Goal: Task Accomplishment & Management: Use online tool/utility

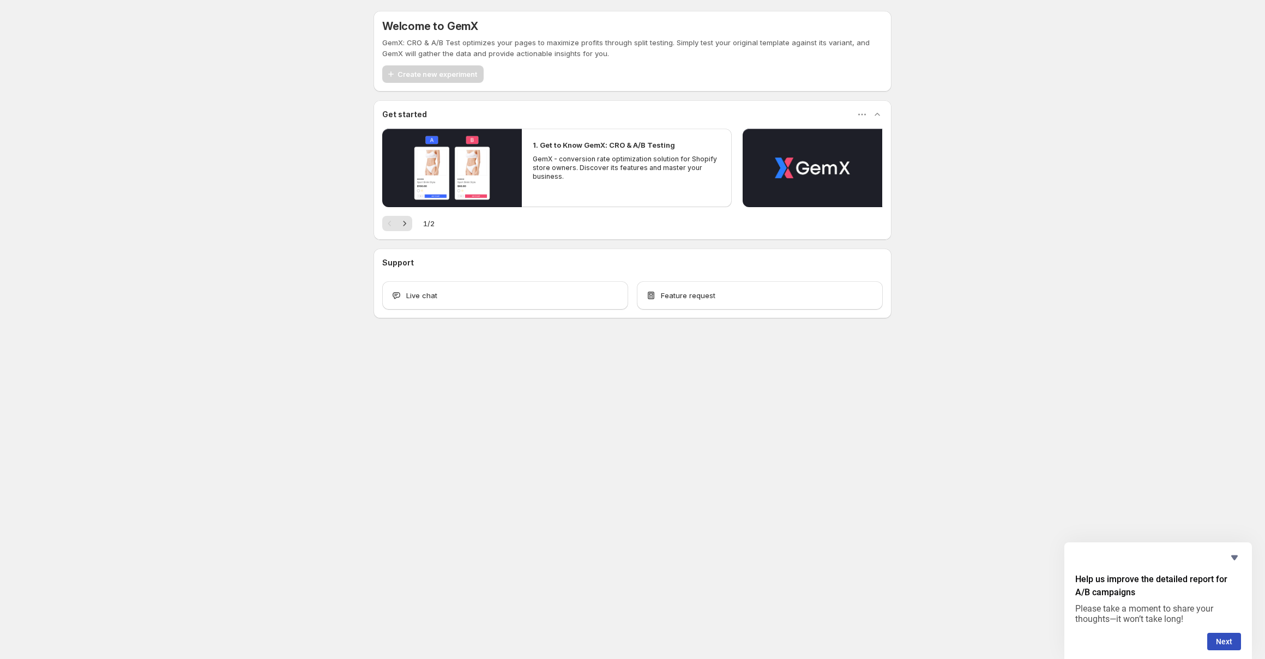
click at [202, 165] on div "Welcome to GemX GemX: CRO & A/B Test optimizes your pages to maximize profits t…" at bounding box center [632, 188] width 1265 height 377
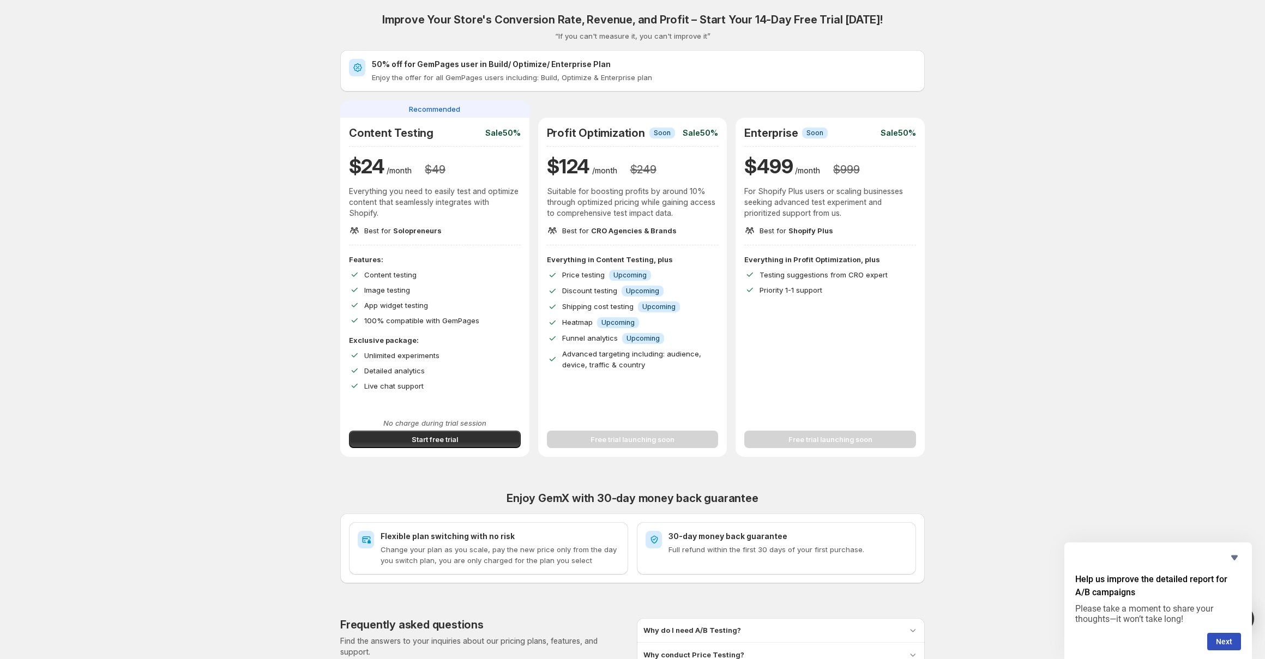
click at [190, 342] on div "Improve Your Store's Conversion Rate, Revenue, and Profit – Start Your 14-Day F…" at bounding box center [632, 388] width 1239 height 776
drag, startPoint x: 442, startPoint y: 318, endPoint x: 351, endPoint y: 276, distance: 99.8
click at [351, 276] on div "Features: Content testing Image testing App widget testing 100% compatible with…" at bounding box center [435, 290] width 172 height 72
click at [436, 386] on div "Live chat support" at bounding box center [442, 385] width 156 height 11
drag, startPoint x: 436, startPoint y: 386, endPoint x: 347, endPoint y: 275, distance: 142.0
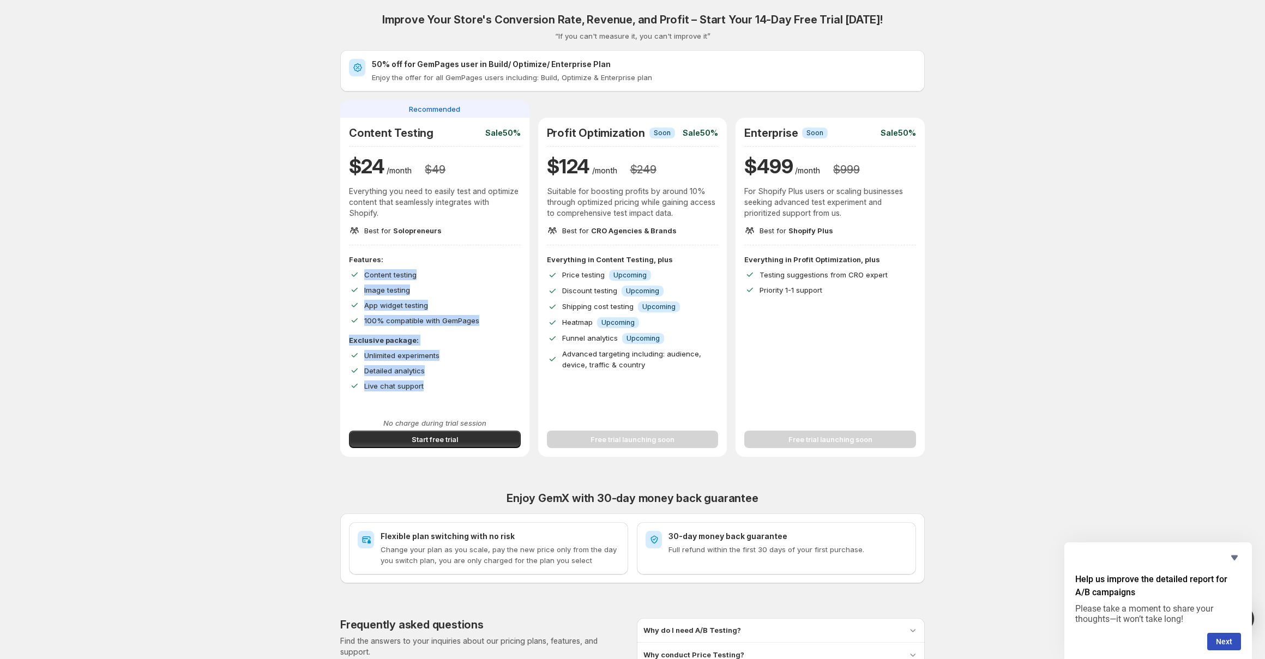
click at [347, 275] on div "Features: Content testing Image testing App widget testing 100% compatible with…" at bounding box center [434, 331] width 189 height 155
click at [264, 283] on div "Improve Your Store's Conversion Rate, Revenue, and Profit – Start Your 14-Day F…" at bounding box center [632, 388] width 1239 height 776
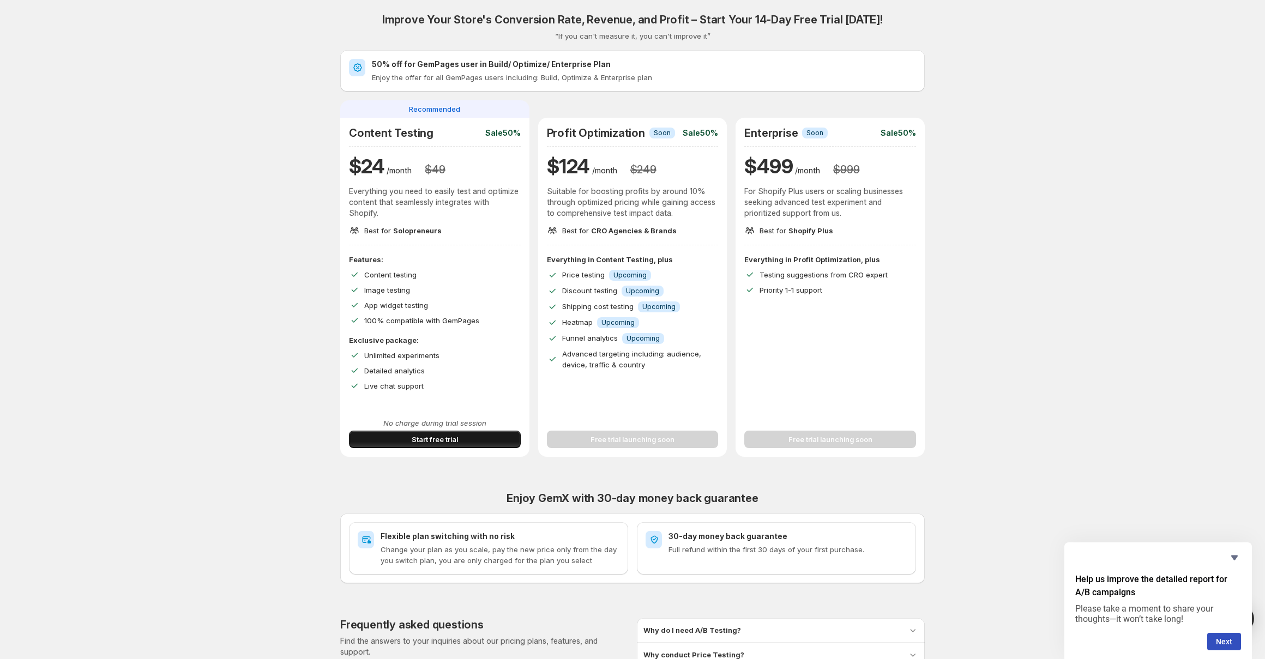
click at [371, 443] on button "Start free trial" at bounding box center [435, 439] width 172 height 17
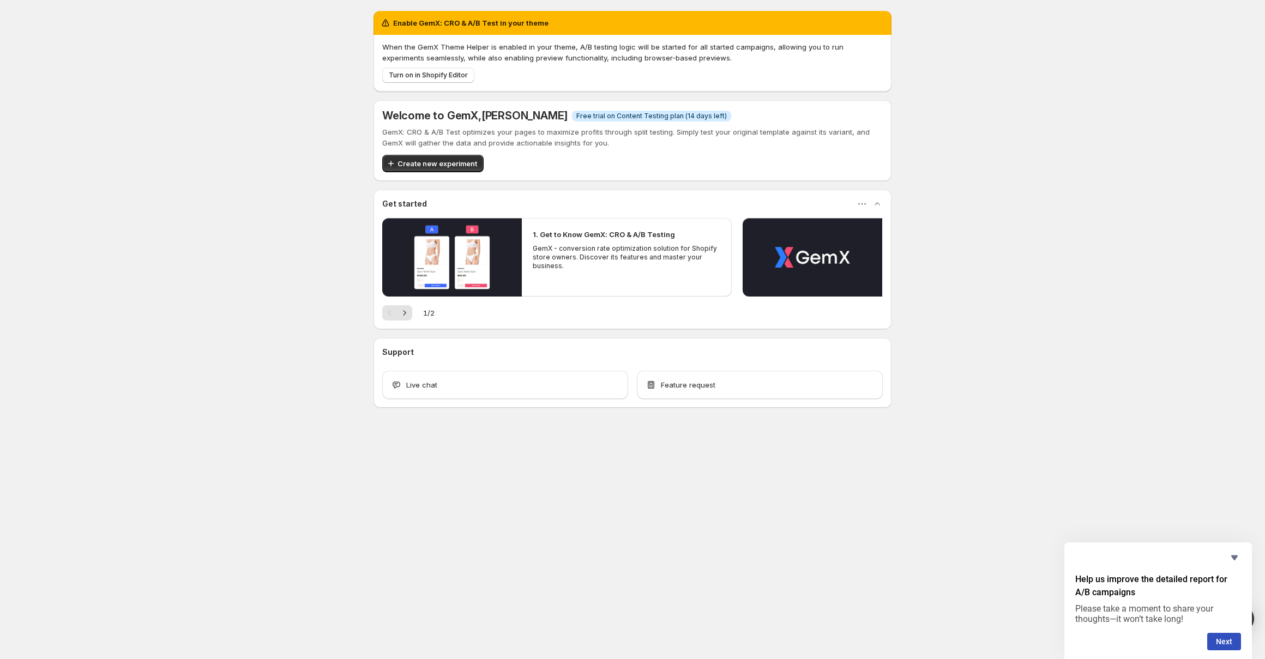
click at [268, 235] on div "Enable GemX: CRO & A/B Test in your theme When the GemX Theme Helper is enabled…" at bounding box center [632, 233] width 1265 height 467
click at [408, 306] on button "Next" at bounding box center [404, 312] width 15 height 15
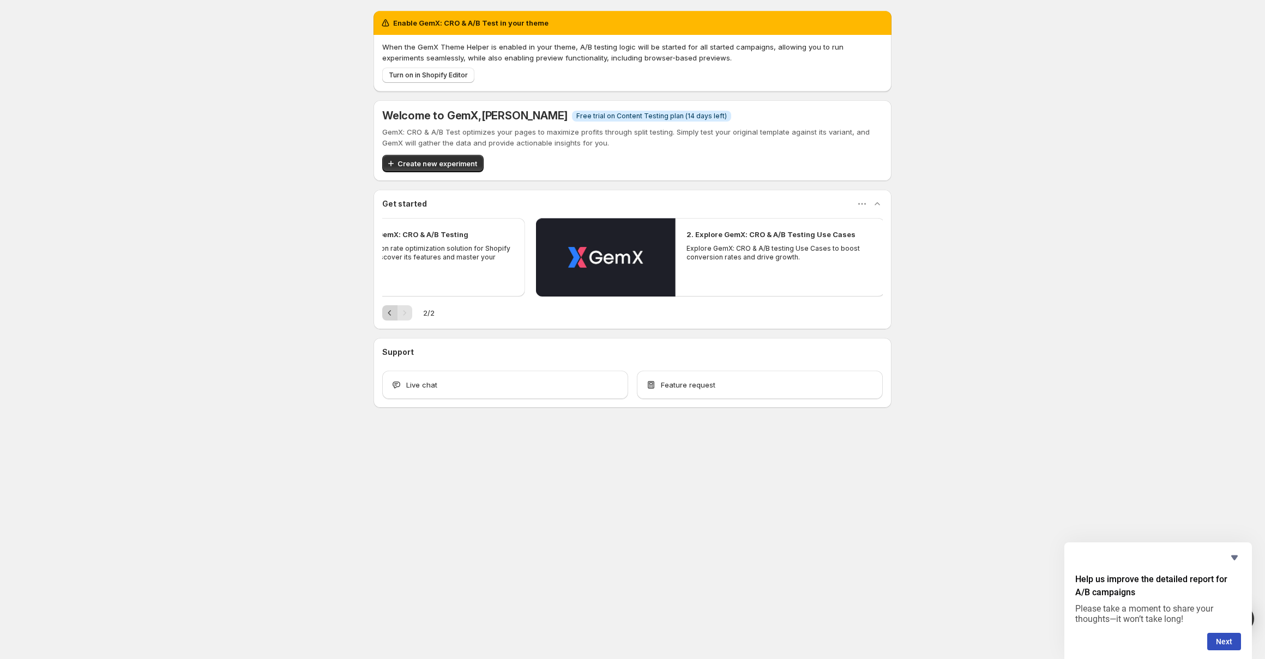
click at [383, 309] on button "Previous" at bounding box center [389, 312] width 15 height 15
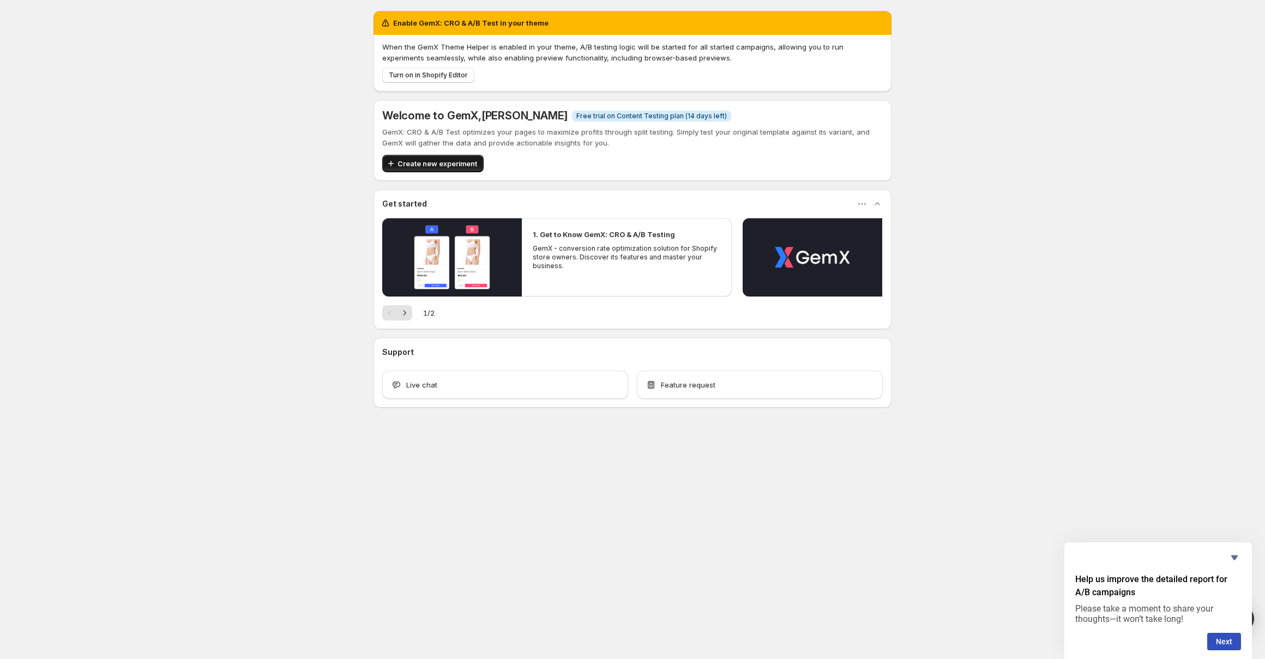
click at [434, 160] on span "Create new experiment" at bounding box center [437, 163] width 80 height 11
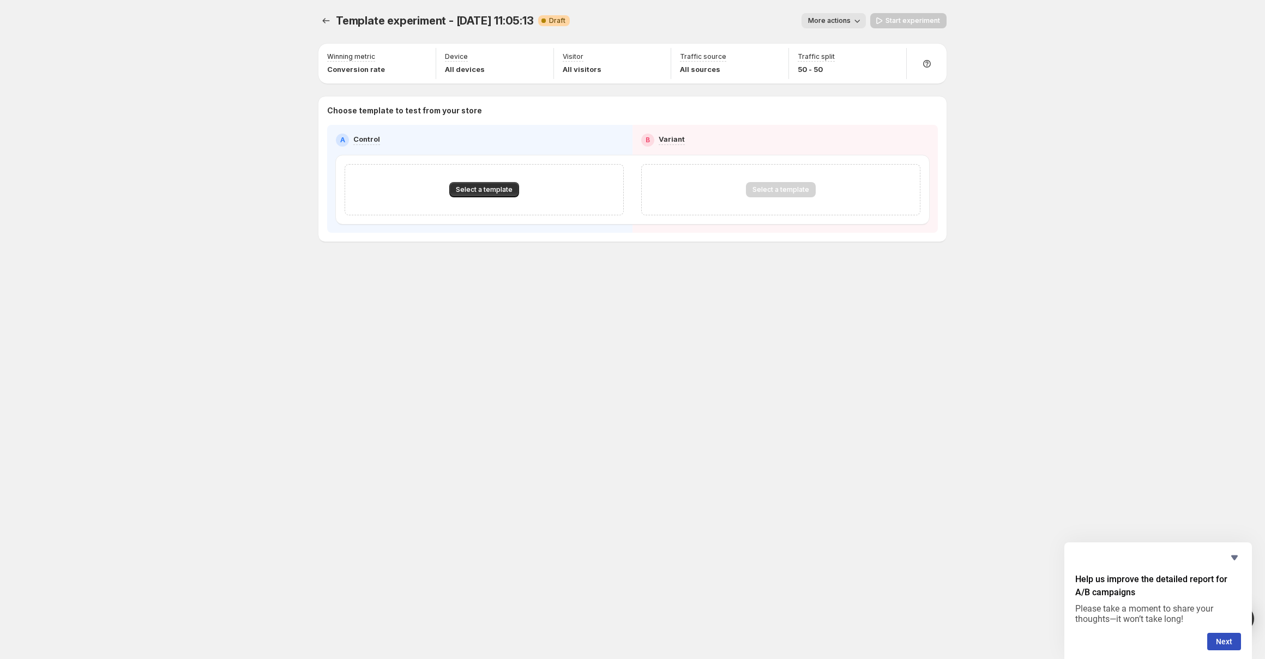
click at [336, 26] on span "Template experiment - Sep 10, 11:05:13" at bounding box center [435, 20] width 198 height 13
click at [328, 24] on icon "Experiments" at bounding box center [326, 20] width 11 height 11
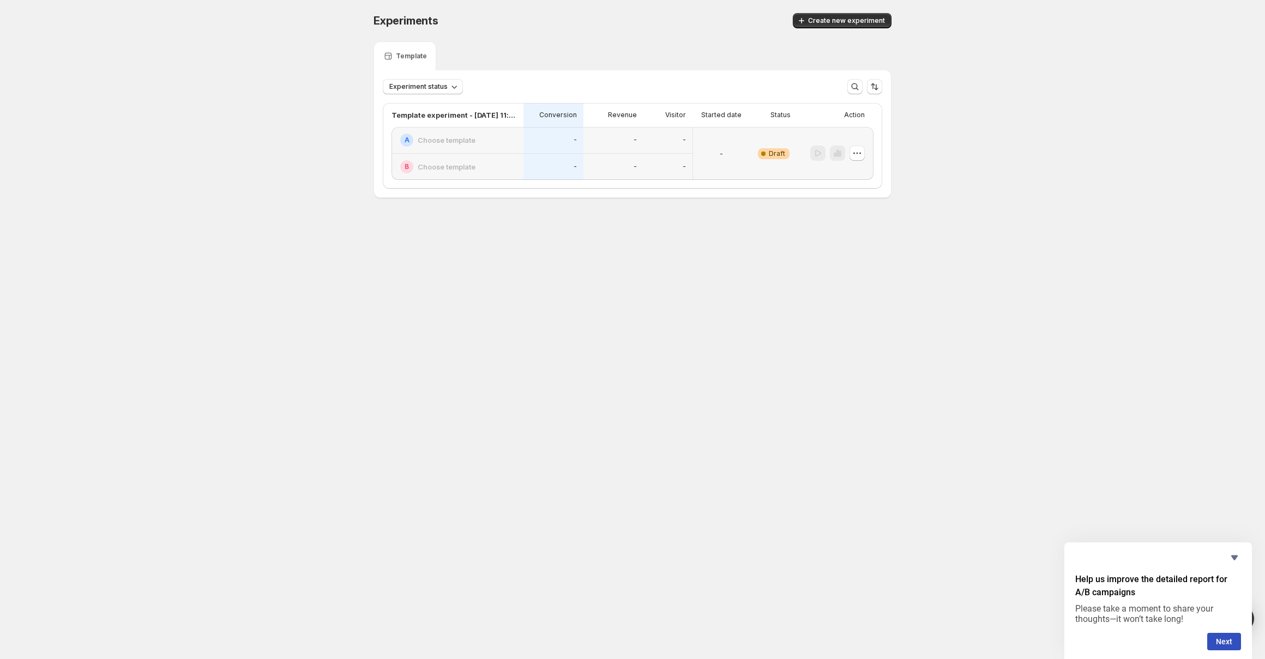
click at [419, 264] on body "Experiments. This page is ready Experiments Create new experiment Template Expe…" at bounding box center [632, 329] width 1265 height 659
click at [1234, 558] on icon "Hide survey" at bounding box center [1234, 557] width 7 height 5
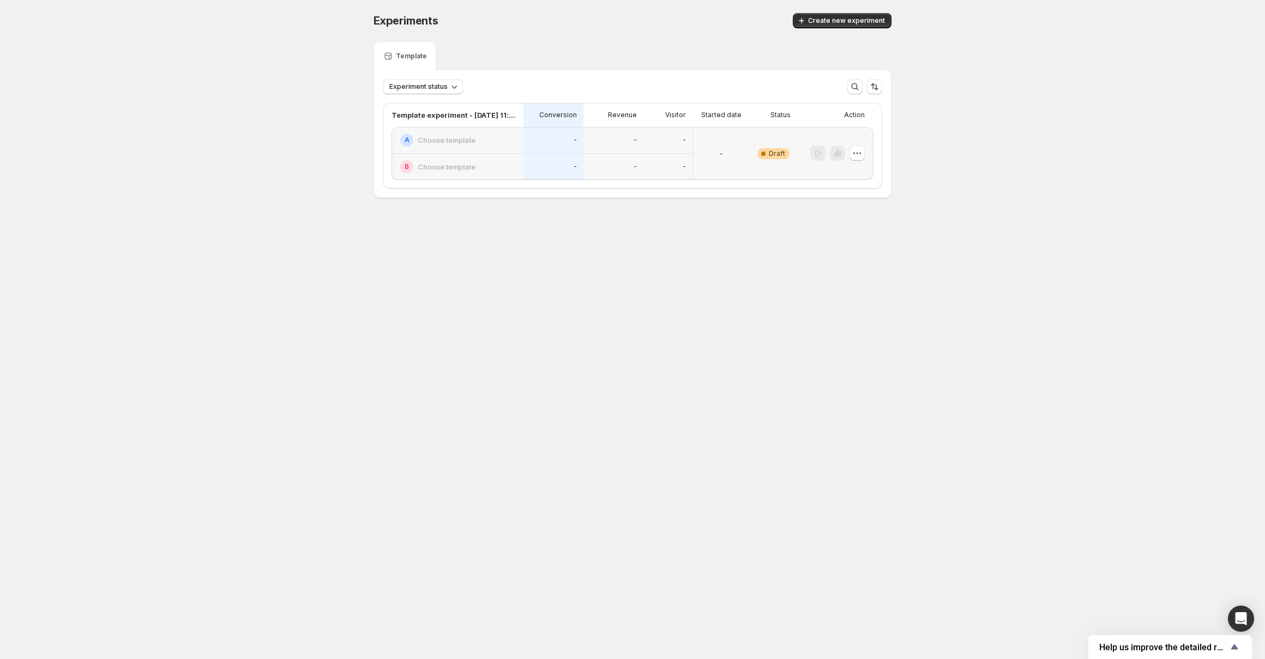
click at [292, 143] on div "Experiments. This page is ready Experiments Create new experiment Template Expe…" at bounding box center [632, 128] width 1265 height 257
